Goal: Task Accomplishment & Management: Complete application form

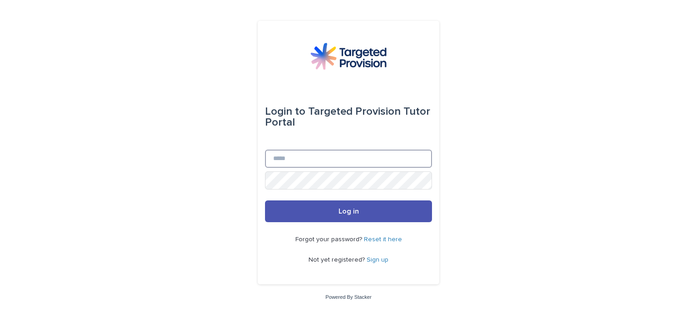
click at [328, 156] on input "Email" at bounding box center [348, 159] width 167 height 18
type input "**********"
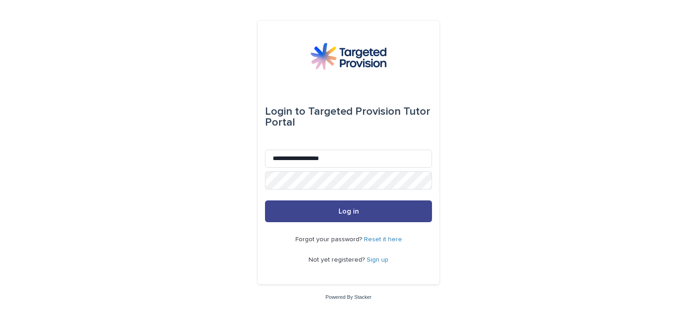
click at [357, 211] on span "Log in" at bounding box center [348, 211] width 20 height 7
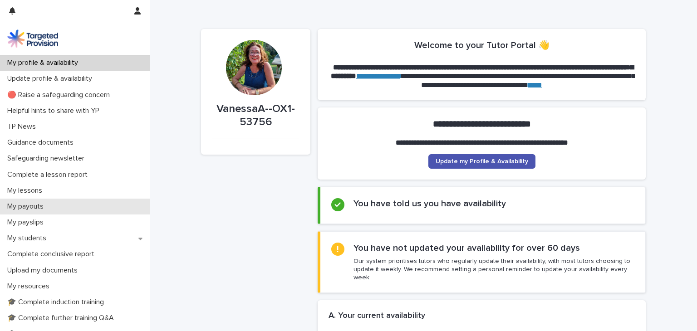
click at [39, 207] on p "My payouts" at bounding box center [27, 206] width 47 height 9
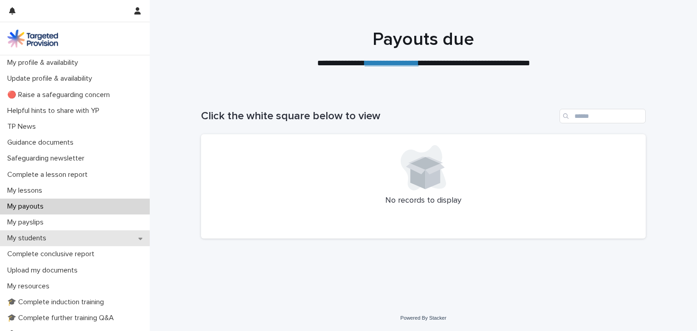
click at [34, 240] on p "My students" at bounding box center [29, 238] width 50 height 9
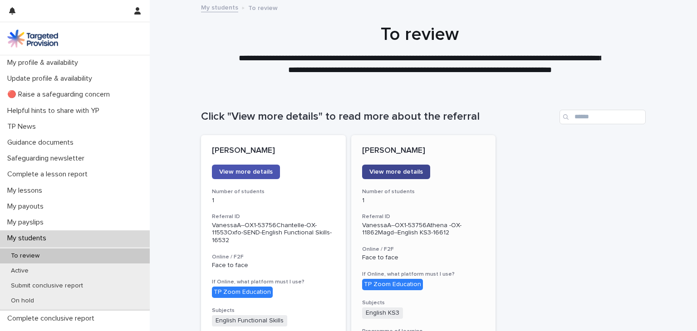
click at [393, 173] on span "View more details" at bounding box center [396, 172] width 54 height 6
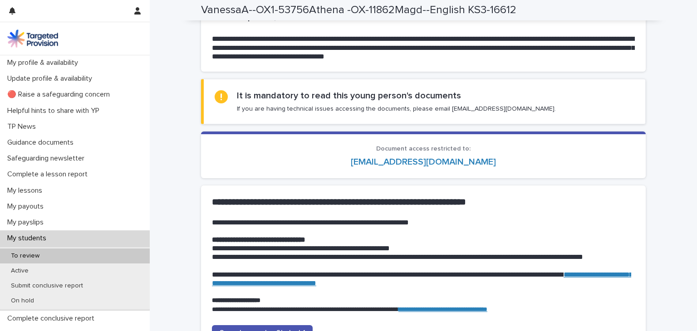
scroll to position [817, 0]
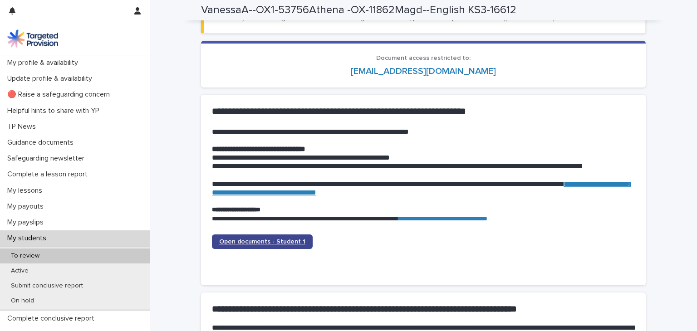
click at [257, 243] on span "Open documents - Student 1" at bounding box center [262, 242] width 86 height 6
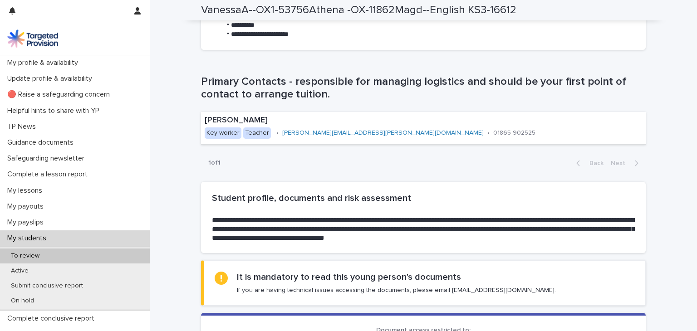
scroll to position [499, 0]
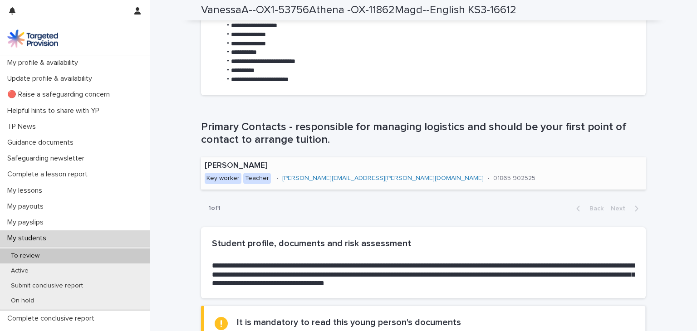
click at [327, 178] on link "[PERSON_NAME][EMAIL_ADDRESS][PERSON_NAME][DOMAIN_NAME]" at bounding box center [382, 178] width 201 height 6
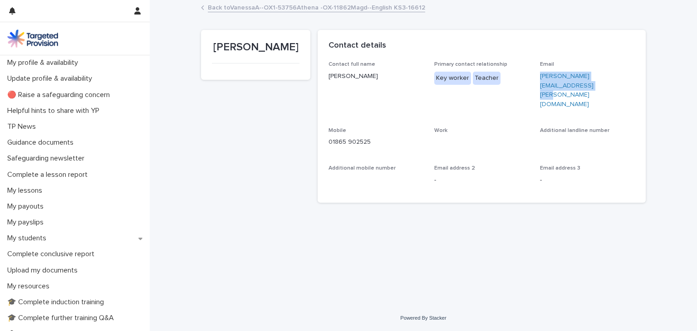
drag, startPoint x: 637, startPoint y: 77, endPoint x: 538, endPoint y: 79, distance: 98.5
click at [538, 79] on div "Contact full name [PERSON_NAME] Primary contact relationship Key worker Teacher…" at bounding box center [482, 132] width 328 height 142
copy link "[PERSON_NAME][EMAIL_ADDRESS][PERSON_NAME][DOMAIN_NAME]"
click at [36, 240] on p "My students" at bounding box center [29, 238] width 50 height 9
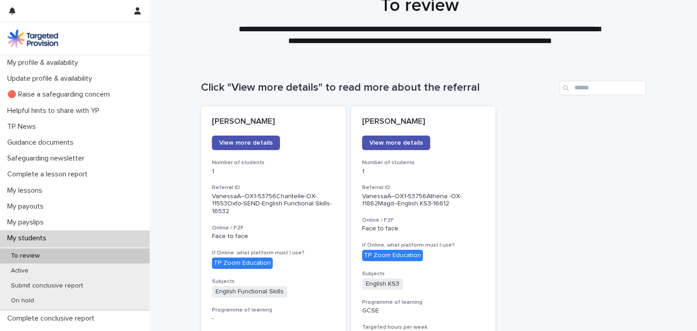
scroll to position [45, 0]
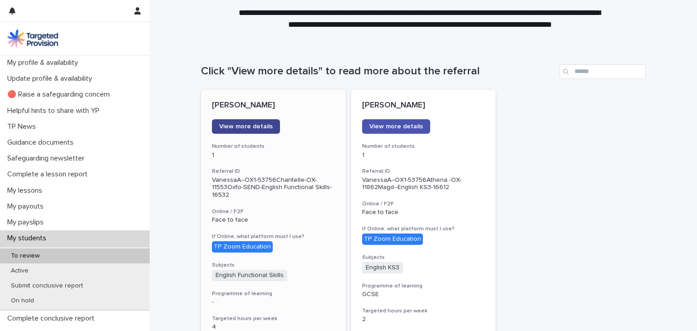
click at [240, 125] on span "View more details" at bounding box center [246, 126] width 54 height 6
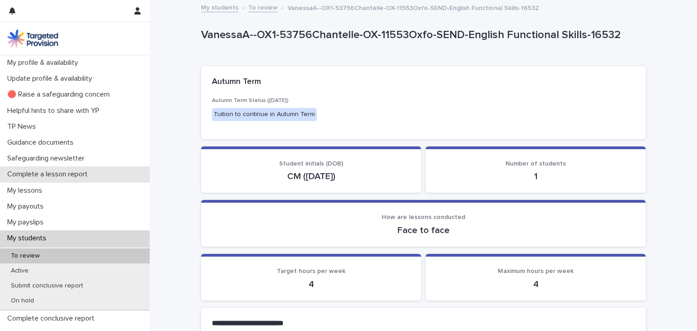
click at [59, 174] on p "Complete a lesson report" at bounding box center [49, 174] width 91 height 9
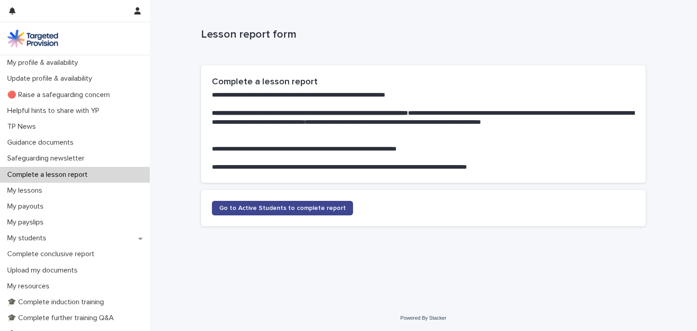
click at [288, 207] on span "Go to Active Students to complete report" at bounding box center [282, 208] width 127 height 6
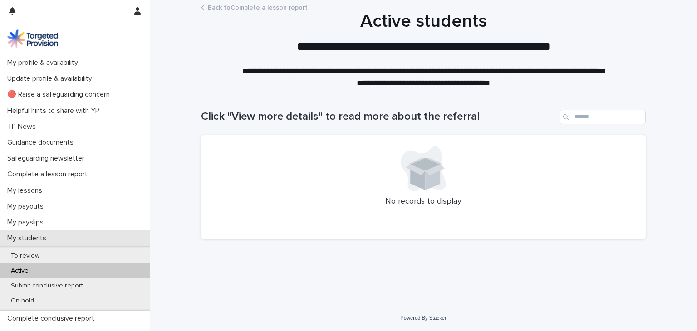
click at [33, 237] on p "My students" at bounding box center [29, 238] width 50 height 9
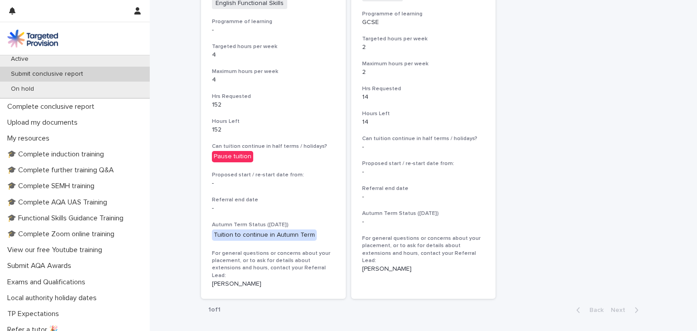
scroll to position [227, 0]
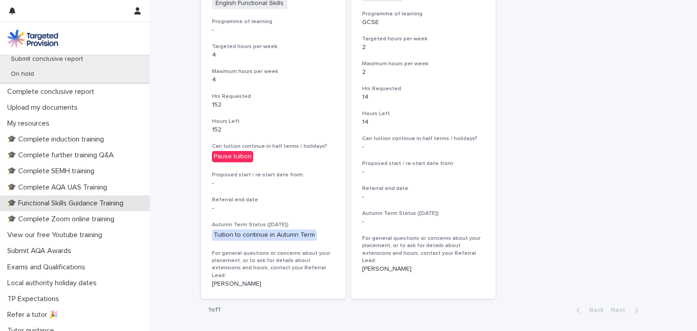
click at [93, 201] on p "🎓 Functional Skills Guidance Training" at bounding box center [67, 203] width 127 height 9
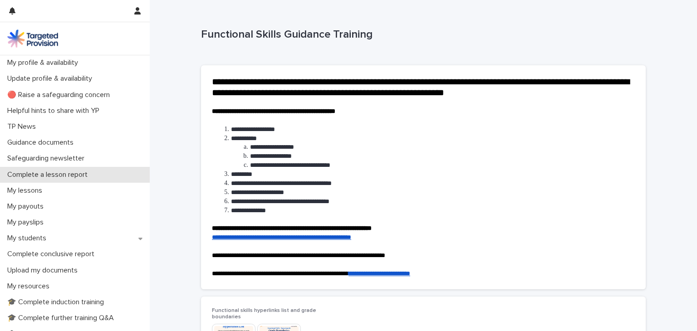
click at [66, 176] on p "Complete a lesson report" at bounding box center [49, 175] width 91 height 9
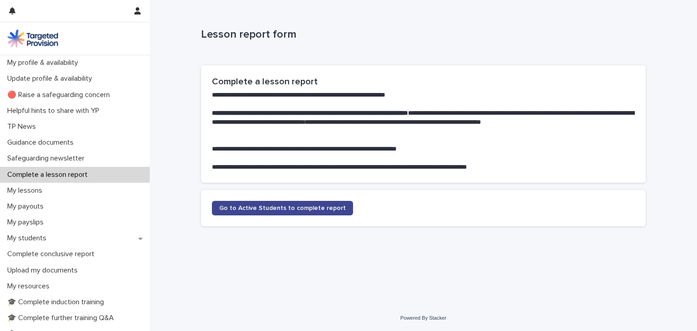
click at [278, 209] on span "Go to Active Students to complete report" at bounding box center [282, 208] width 127 height 6
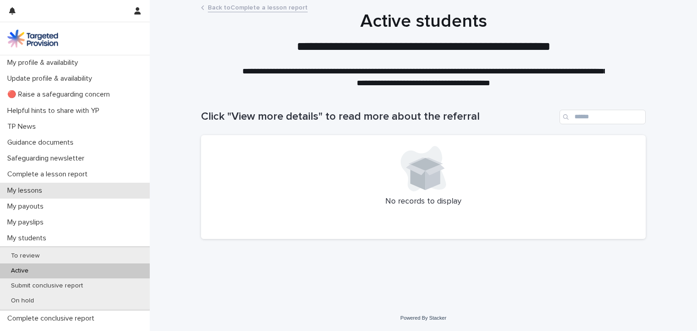
click at [35, 193] on p "My lessons" at bounding box center [27, 190] width 46 height 9
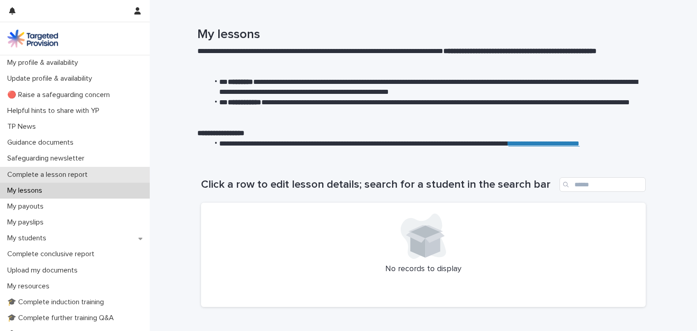
click at [47, 176] on p "Complete a lesson report" at bounding box center [49, 175] width 91 height 9
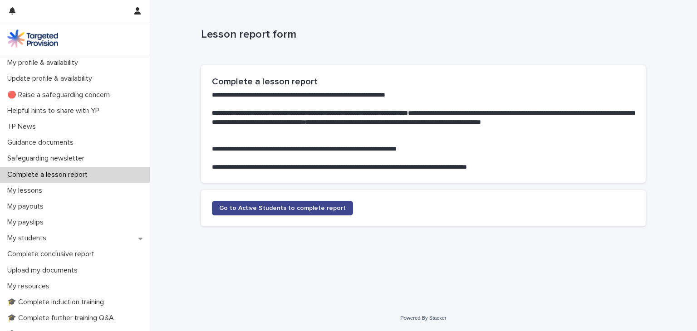
click at [292, 208] on span "Go to Active Students to complete report" at bounding box center [282, 208] width 127 height 6
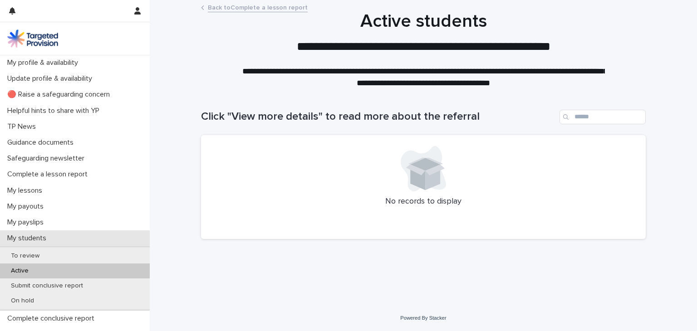
click at [40, 236] on p "My students" at bounding box center [29, 238] width 50 height 9
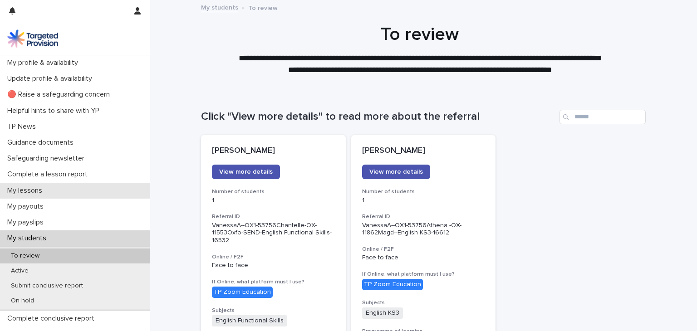
click at [39, 191] on p "My lessons" at bounding box center [27, 190] width 46 height 9
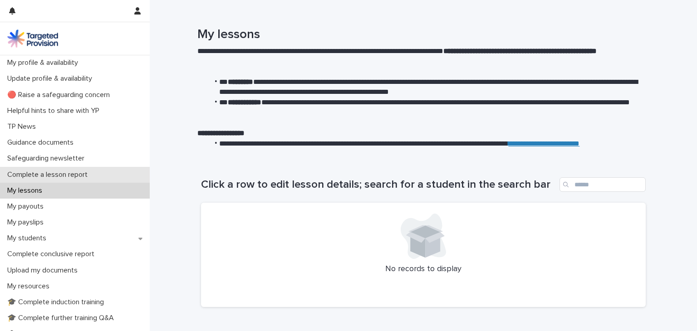
click at [51, 173] on p "Complete a lesson report" at bounding box center [49, 175] width 91 height 9
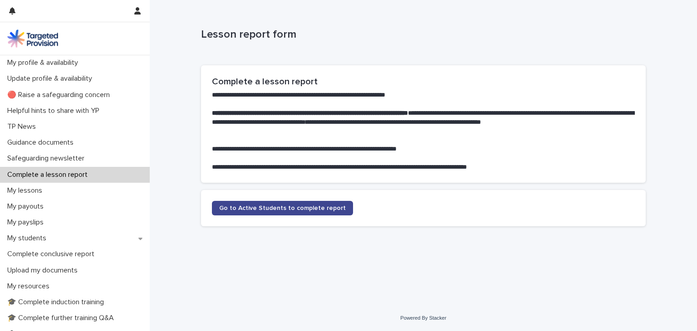
click at [280, 210] on span "Go to Active Students to complete report" at bounding box center [282, 208] width 127 height 6
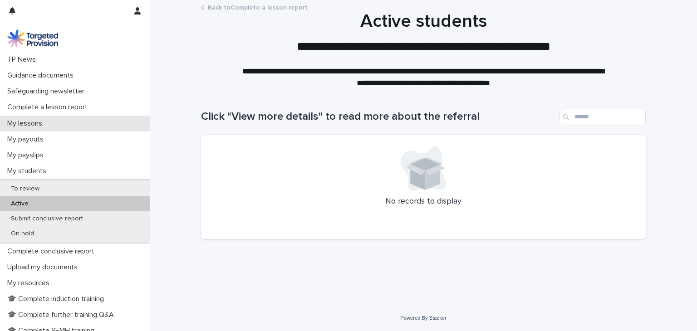
scroll to position [45, 0]
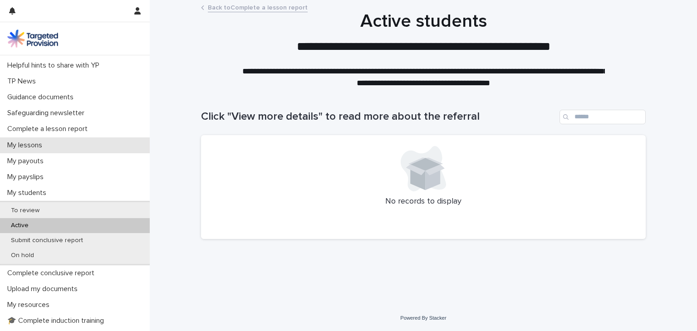
click at [35, 147] on p "My lessons" at bounding box center [27, 145] width 46 height 9
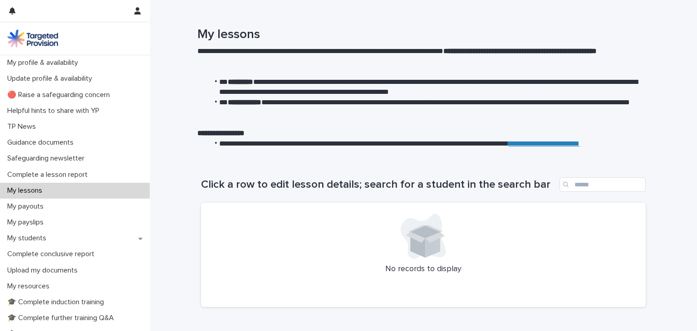
click at [481, 51] on strong "**********" at bounding box center [519, 51] width 153 height 7
